Goal: Task Accomplishment & Management: Use online tool/utility

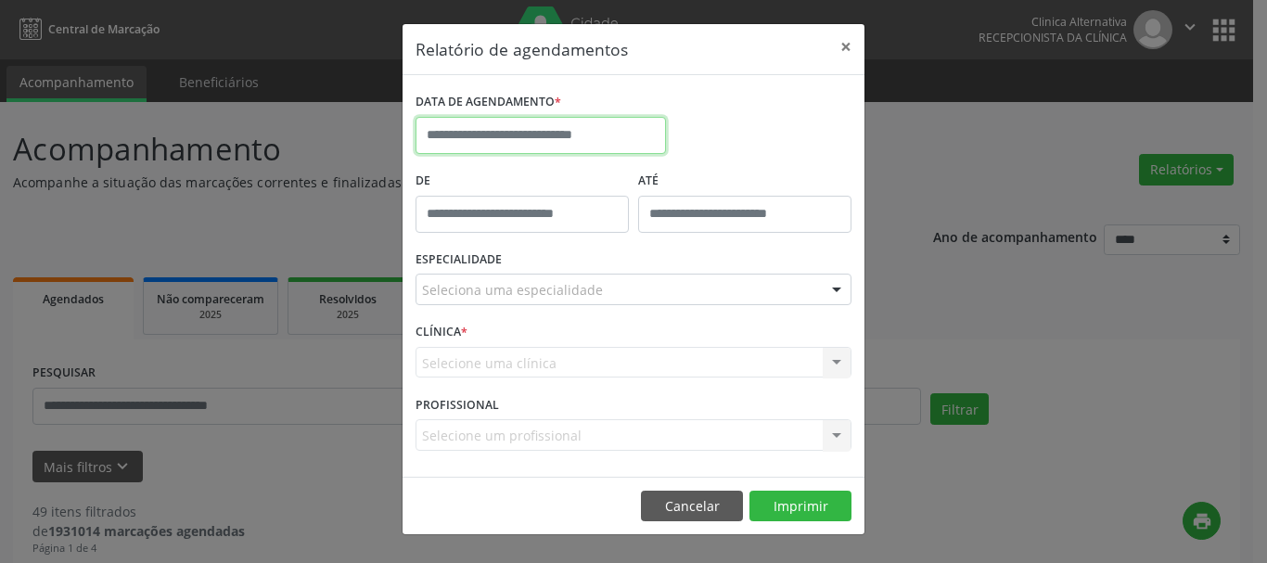
click at [547, 138] on body "**********" at bounding box center [633, 281] width 1267 height 563
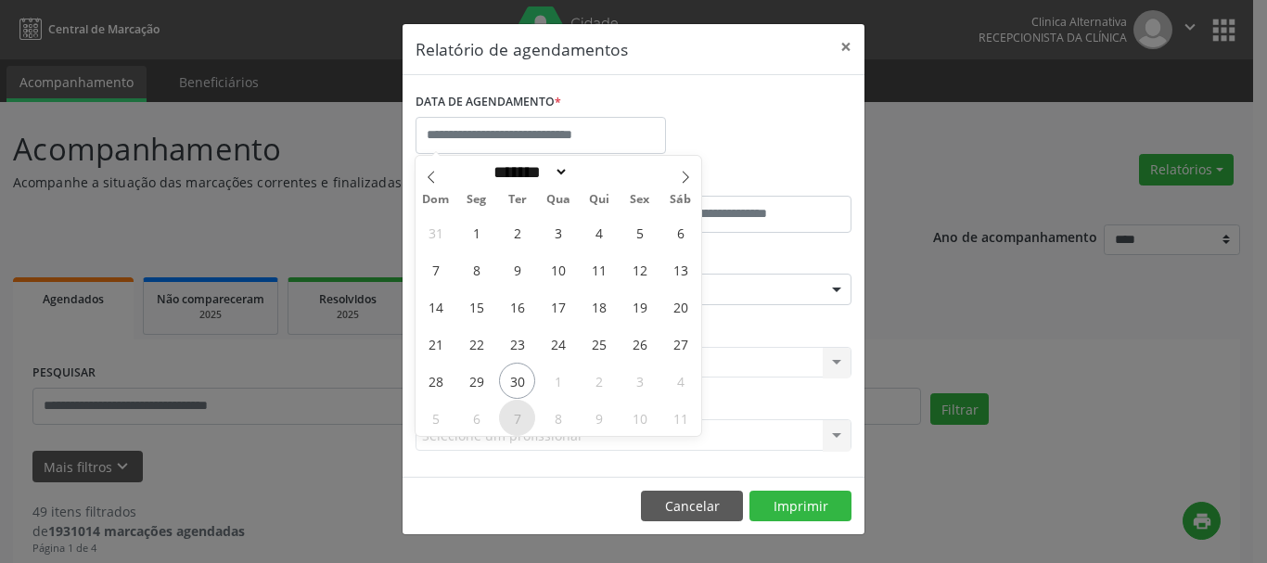
click at [518, 421] on span "7" at bounding box center [517, 418] width 36 height 36
type input "**********"
click at [518, 421] on span "7" at bounding box center [517, 418] width 36 height 36
click at [518, 421] on div "Selecione um profissional Nenhum resultado encontrado para: " " Não há nenhuma …" at bounding box center [634, 435] width 436 height 32
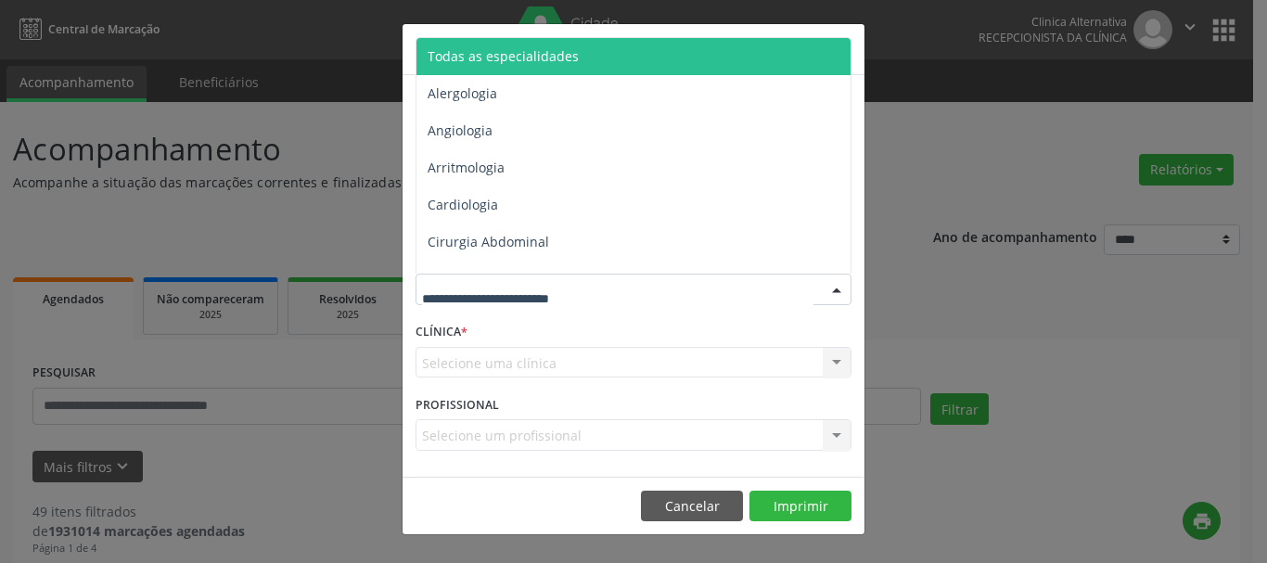
click at [495, 46] on span "Todas as especialidades" at bounding box center [635, 56] width 437 height 37
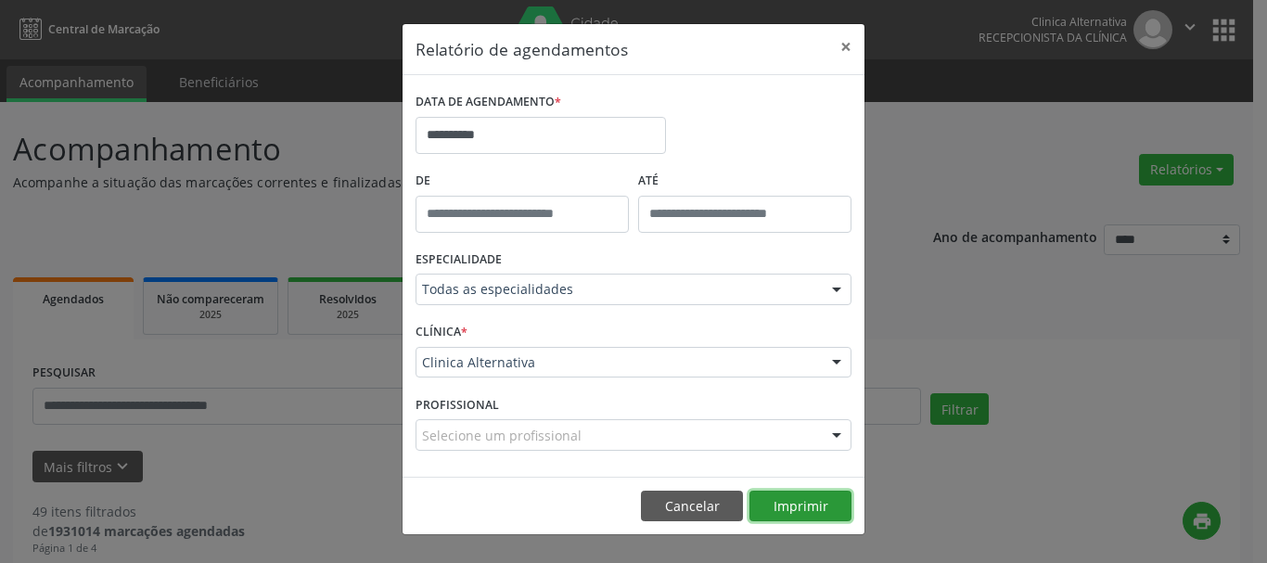
click at [779, 503] on button "Imprimir" at bounding box center [801, 507] width 102 height 32
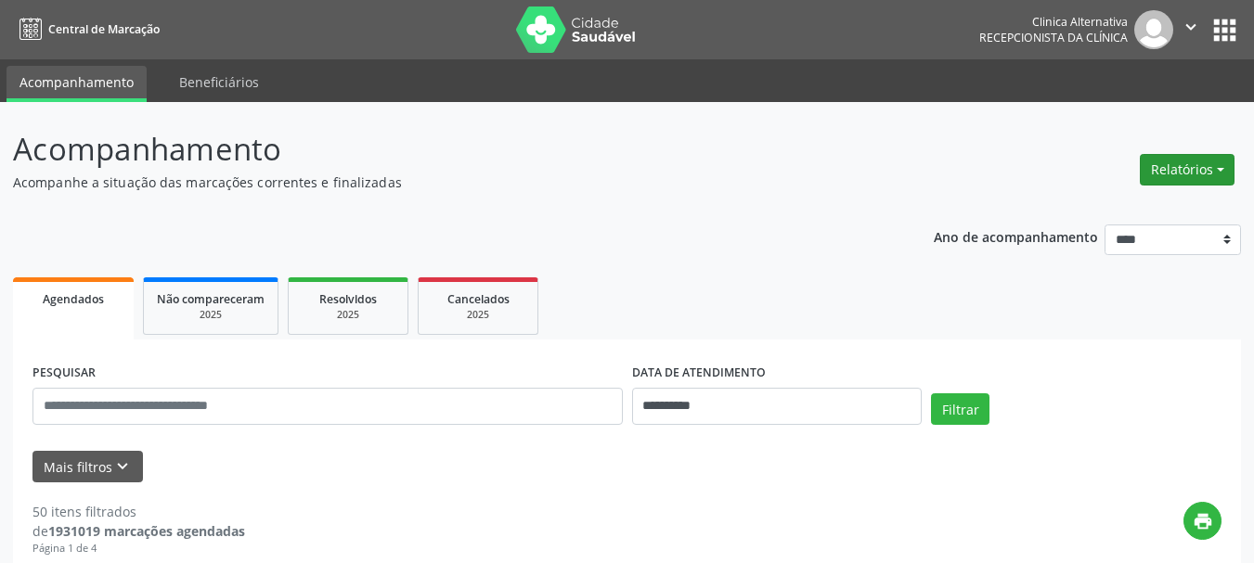
click at [1153, 181] on button "Relatórios" at bounding box center [1186, 170] width 95 height 32
click at [1156, 212] on link "Agendamentos" at bounding box center [1133, 210] width 199 height 26
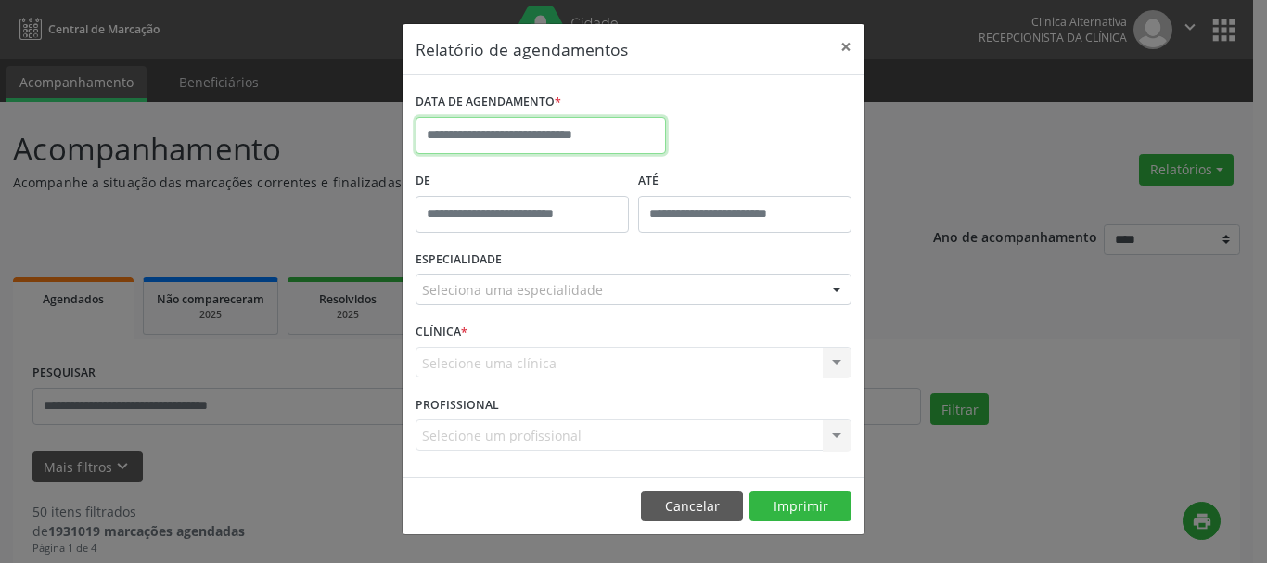
click at [547, 125] on input "text" at bounding box center [541, 135] width 251 height 37
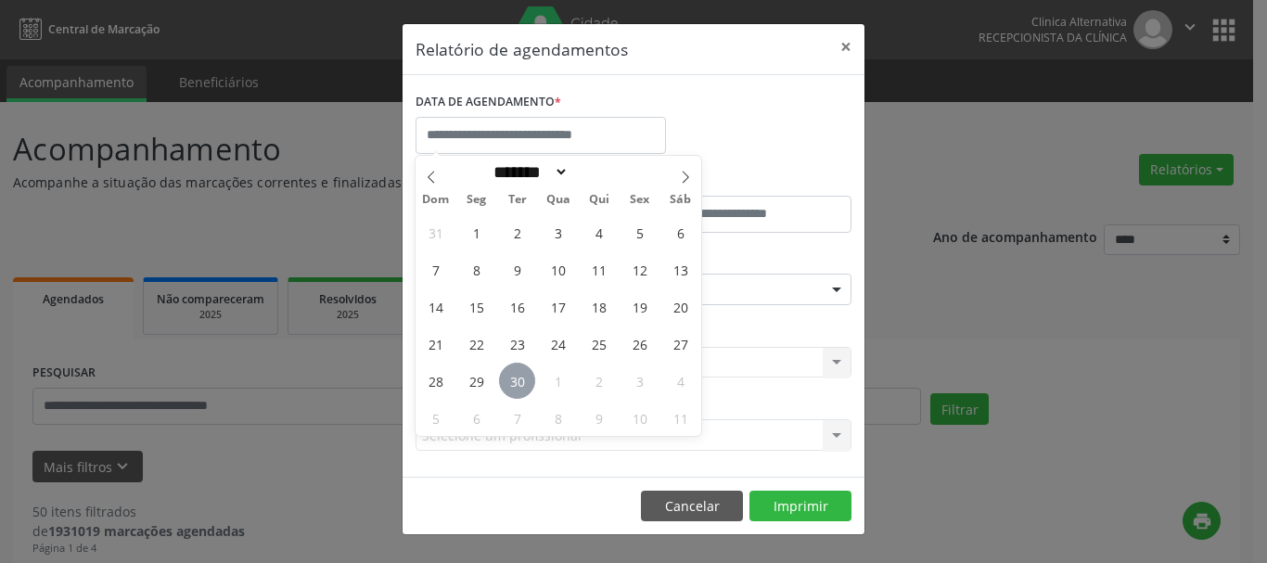
click at [513, 387] on span "30" at bounding box center [517, 381] width 36 height 36
type input "**********"
click at [513, 387] on span "30" at bounding box center [517, 381] width 36 height 36
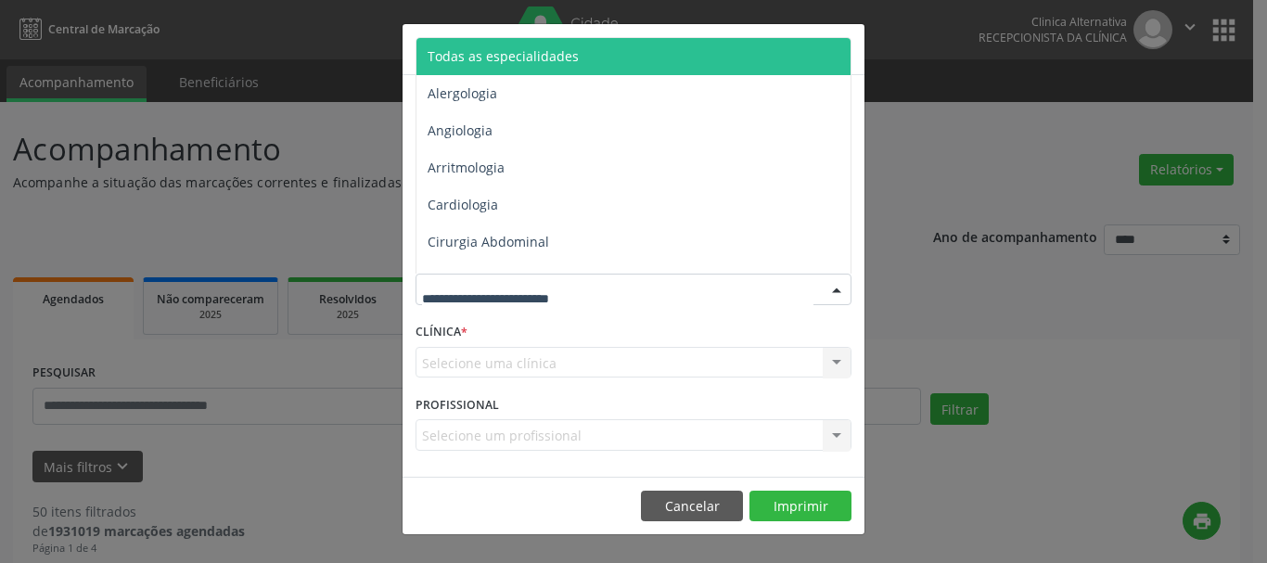
click at [461, 63] on span "Todas as especialidades" at bounding box center [503, 56] width 151 height 18
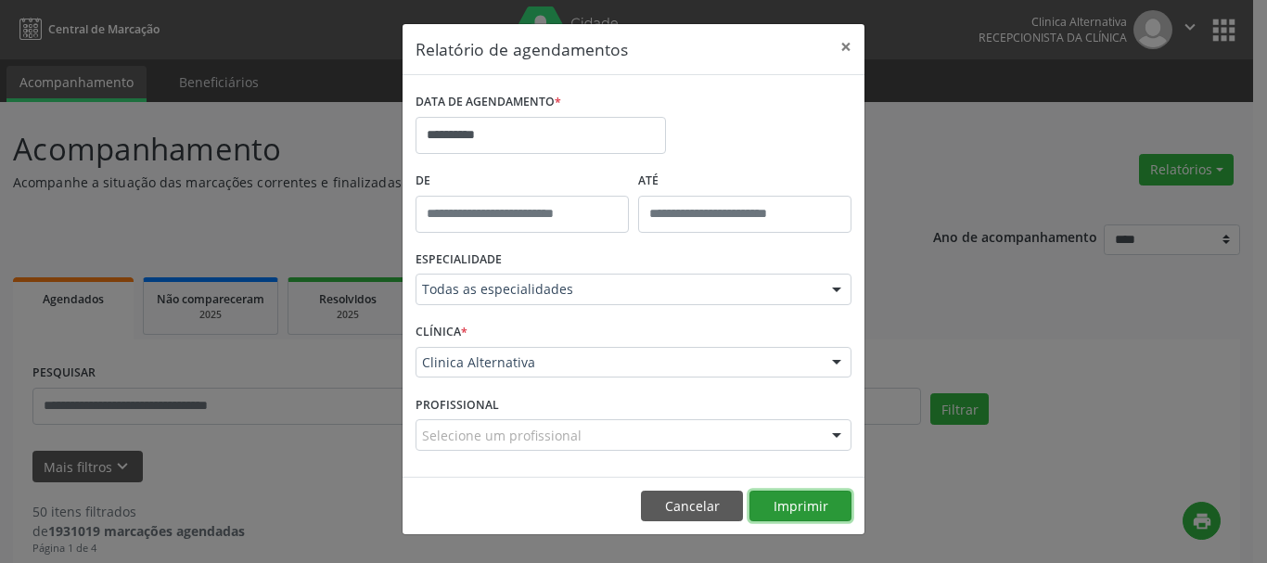
click at [823, 508] on button "Imprimir" at bounding box center [801, 507] width 102 height 32
click at [671, 497] on button "Cancelar" at bounding box center [692, 507] width 102 height 32
